Goal: Navigation & Orientation: Find specific page/section

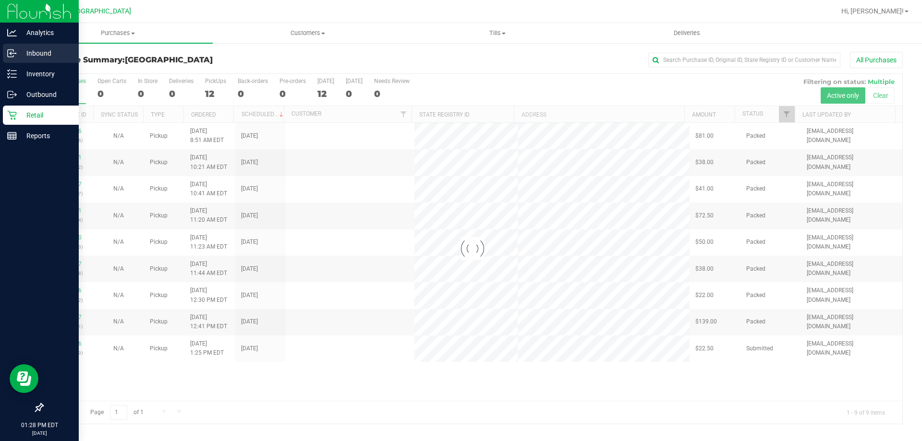
click at [38, 52] on p "Inbound" at bounding box center [46, 54] width 58 height 12
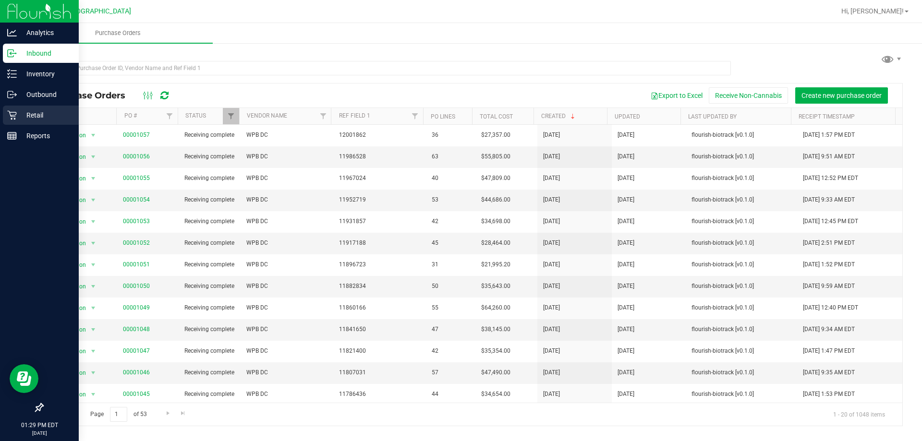
click at [26, 110] on p "Retail" at bounding box center [46, 116] width 58 height 12
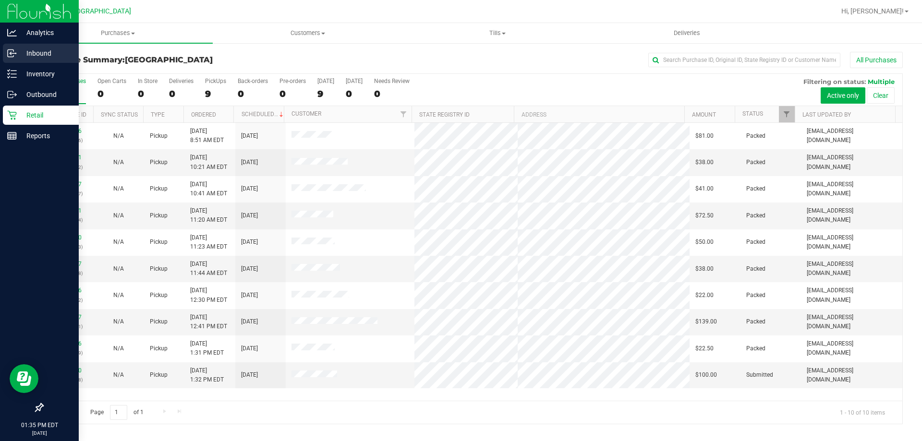
click at [34, 51] on p "Inbound" at bounding box center [46, 54] width 58 height 12
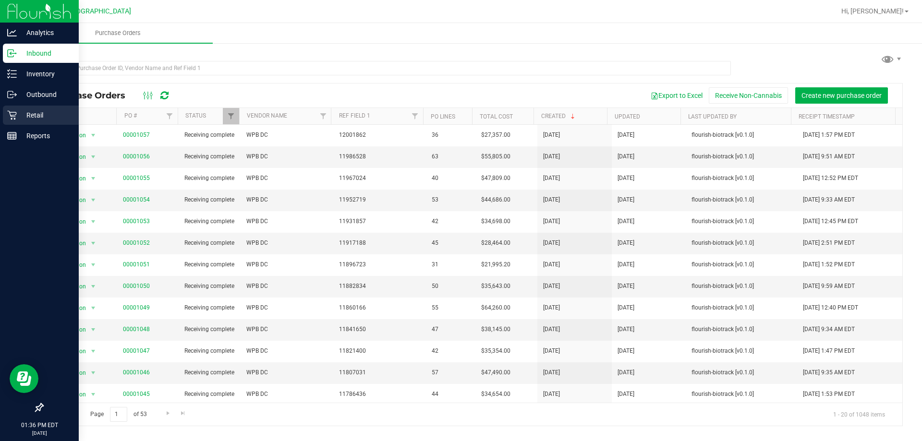
click at [45, 111] on p "Retail" at bounding box center [46, 116] width 58 height 12
